Goal: Information Seeking & Learning: Learn about a topic

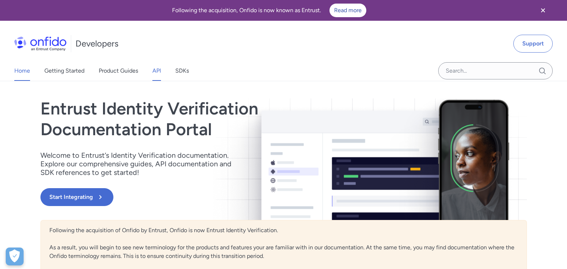
click at [157, 70] on link "API" at bounding box center [156, 71] width 9 height 20
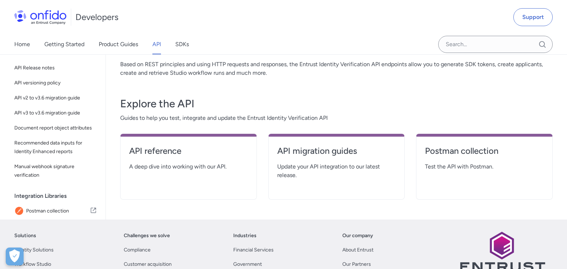
scroll to position [86, 0]
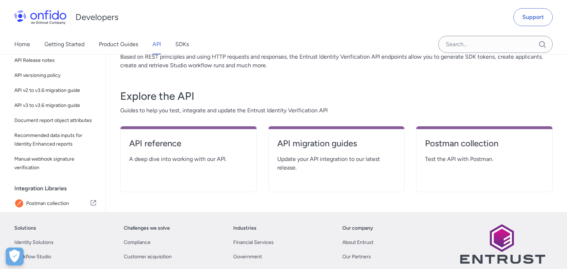
click at [476, 155] on span "Test the API with Postman." at bounding box center [484, 159] width 119 height 9
click at [452, 145] on h4 "Postman collection" at bounding box center [484, 143] width 119 height 11
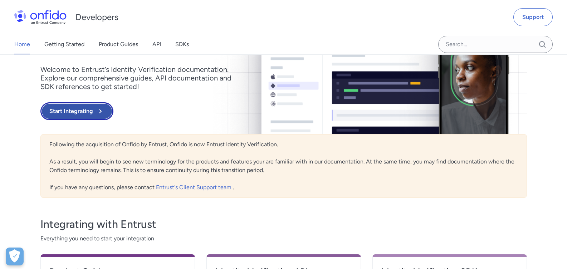
click at [83, 111] on button "Start Integrating" at bounding box center [76, 111] width 73 height 18
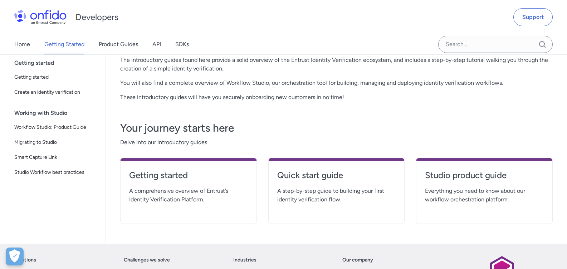
scroll to position [103, 0]
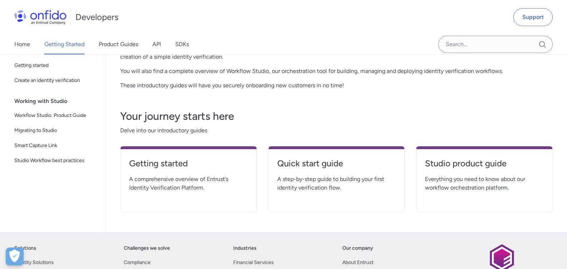
click at [220, 181] on span "A comprehensive overview of Entrust’s Identity Verification Platform." at bounding box center [188, 183] width 119 height 17
click at [307, 171] on link "Quick start guide" at bounding box center [336, 166] width 119 height 17
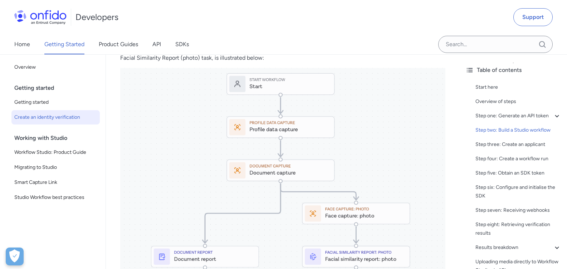
scroll to position [815, 0]
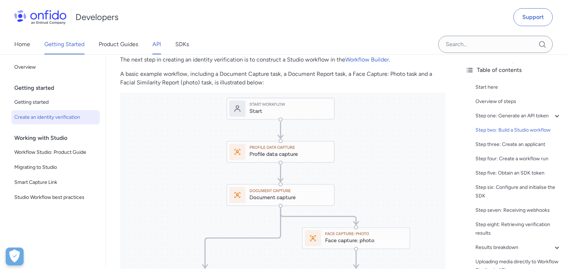
click at [154, 44] on link "API" at bounding box center [156, 44] width 9 height 20
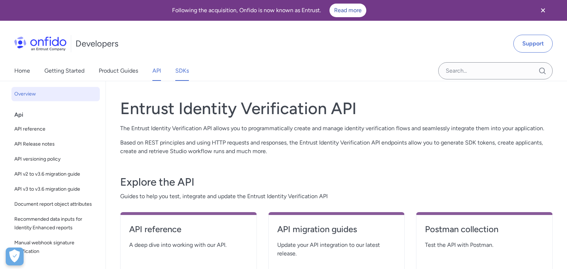
click at [178, 76] on link "SDKs" at bounding box center [182, 71] width 14 height 20
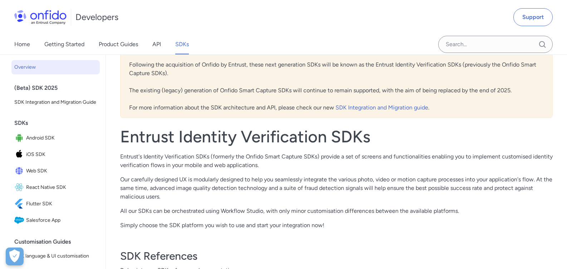
scroll to position [86, 0]
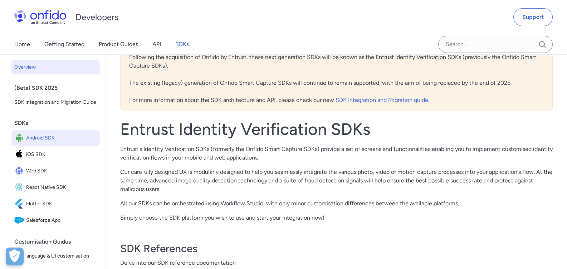
click at [48, 143] on span "Android SDK" at bounding box center [61, 138] width 71 height 10
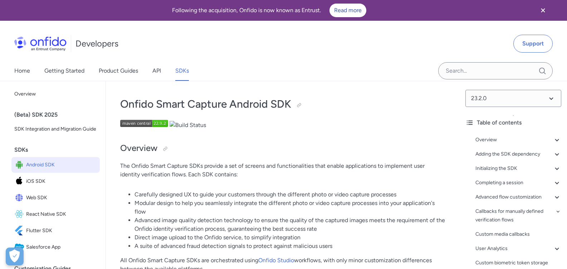
click at [41, 203] on span "Web SDK" at bounding box center [61, 198] width 71 height 10
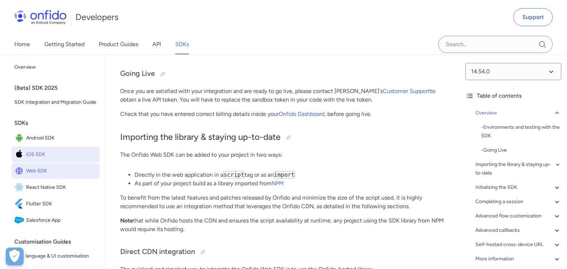
scroll to position [472, 0]
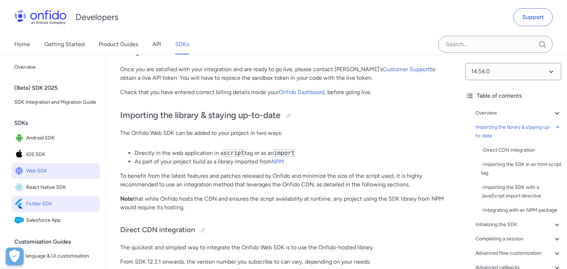
click at [71, 209] on span "Flutter SDK" at bounding box center [61, 204] width 71 height 10
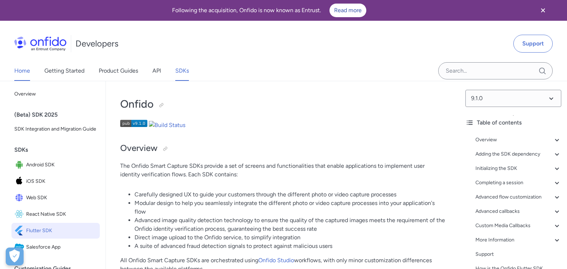
click at [29, 73] on link "Home" at bounding box center [22, 71] width 16 height 20
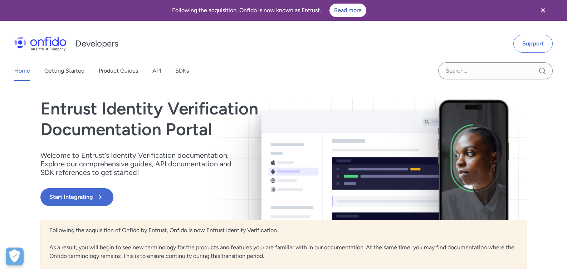
click at [540, 9] on icon "Close banner" at bounding box center [542, 10] width 9 height 9
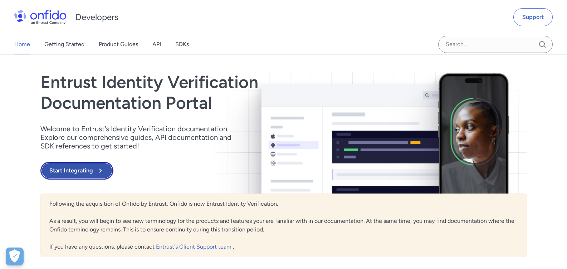
click at [83, 167] on button "Start Integrating" at bounding box center [76, 171] width 73 height 18
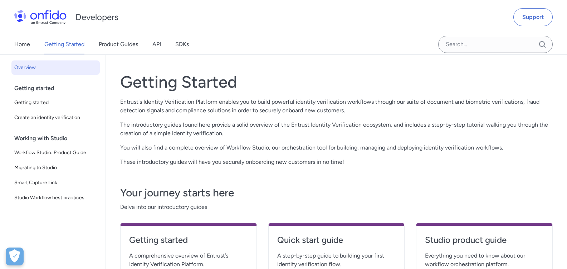
click at [48, 17] on img at bounding box center [40, 17] width 52 height 14
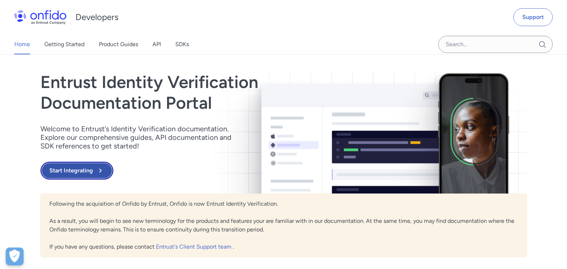
click at [76, 165] on button "Start Integrating" at bounding box center [76, 171] width 73 height 18
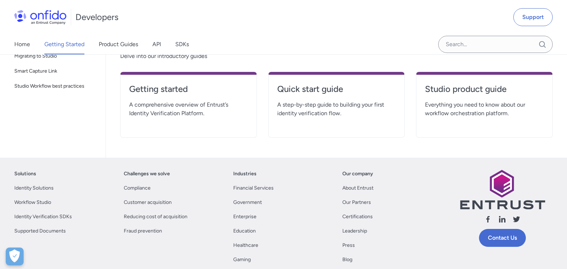
scroll to position [172, 0]
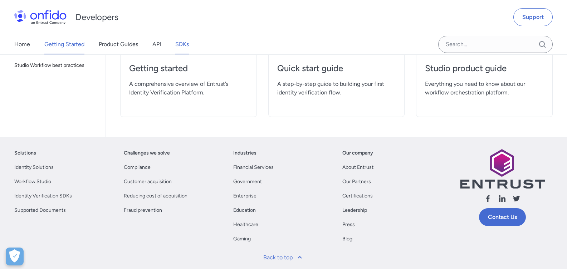
click at [181, 41] on link "SDKs" at bounding box center [182, 44] width 14 height 20
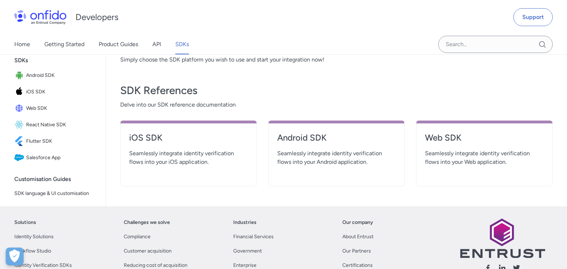
scroll to position [214, 0]
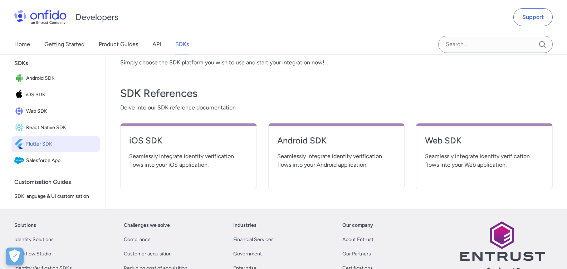
click at [41, 149] on span "Flutter SDK" at bounding box center [61, 144] width 71 height 10
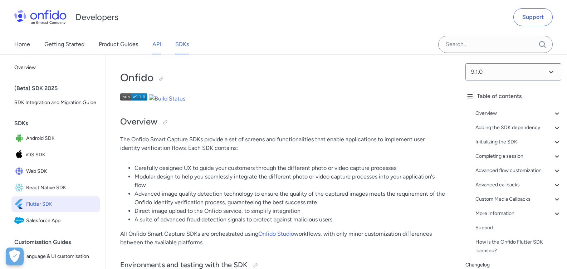
click at [154, 44] on link "API" at bounding box center [156, 44] width 9 height 20
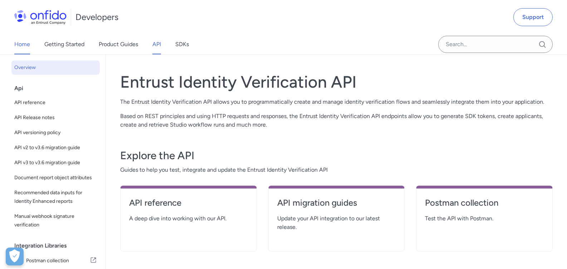
click at [24, 43] on link "Home" at bounding box center [22, 44] width 16 height 20
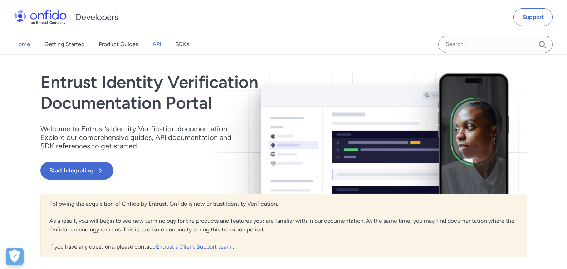
click at [161, 44] on link "API" at bounding box center [156, 44] width 9 height 20
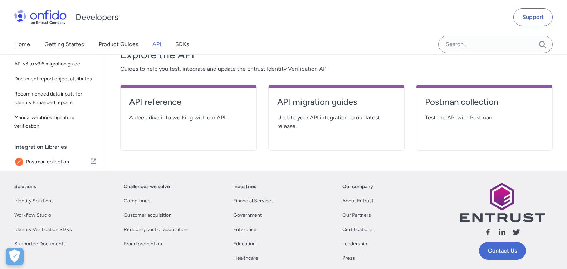
scroll to position [129, 0]
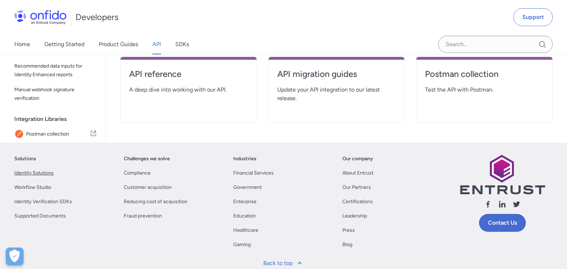
click at [38, 170] on link "Identity Solutions" at bounding box center [33, 173] width 39 height 9
